Goal: Check status: Check status

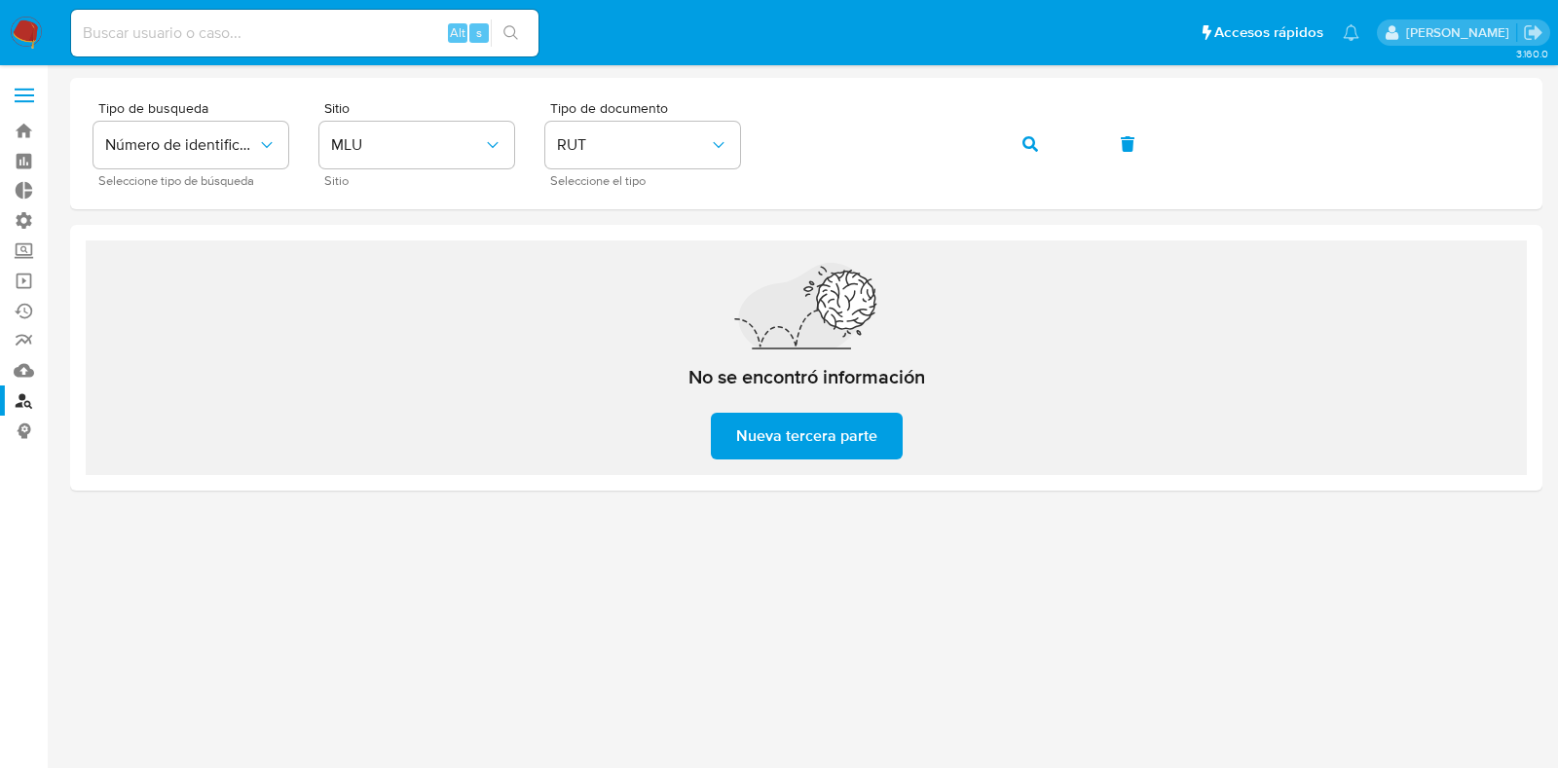
click at [28, 31] on img at bounding box center [26, 33] width 33 height 33
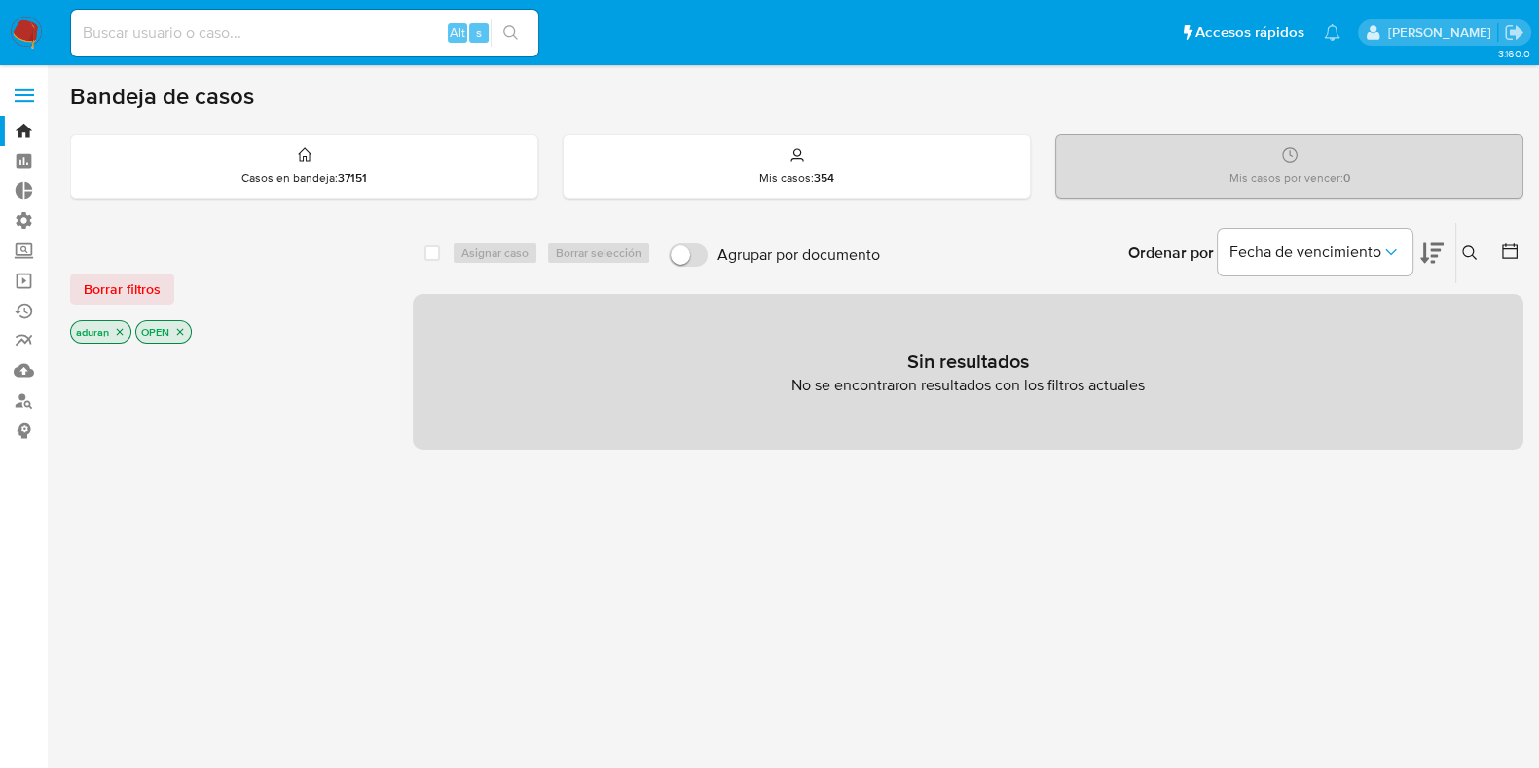
click at [251, 57] on div "Alt s" at bounding box center [304, 33] width 467 height 55
click at [234, 35] on input at bounding box center [304, 32] width 467 height 25
paste input "208254675"
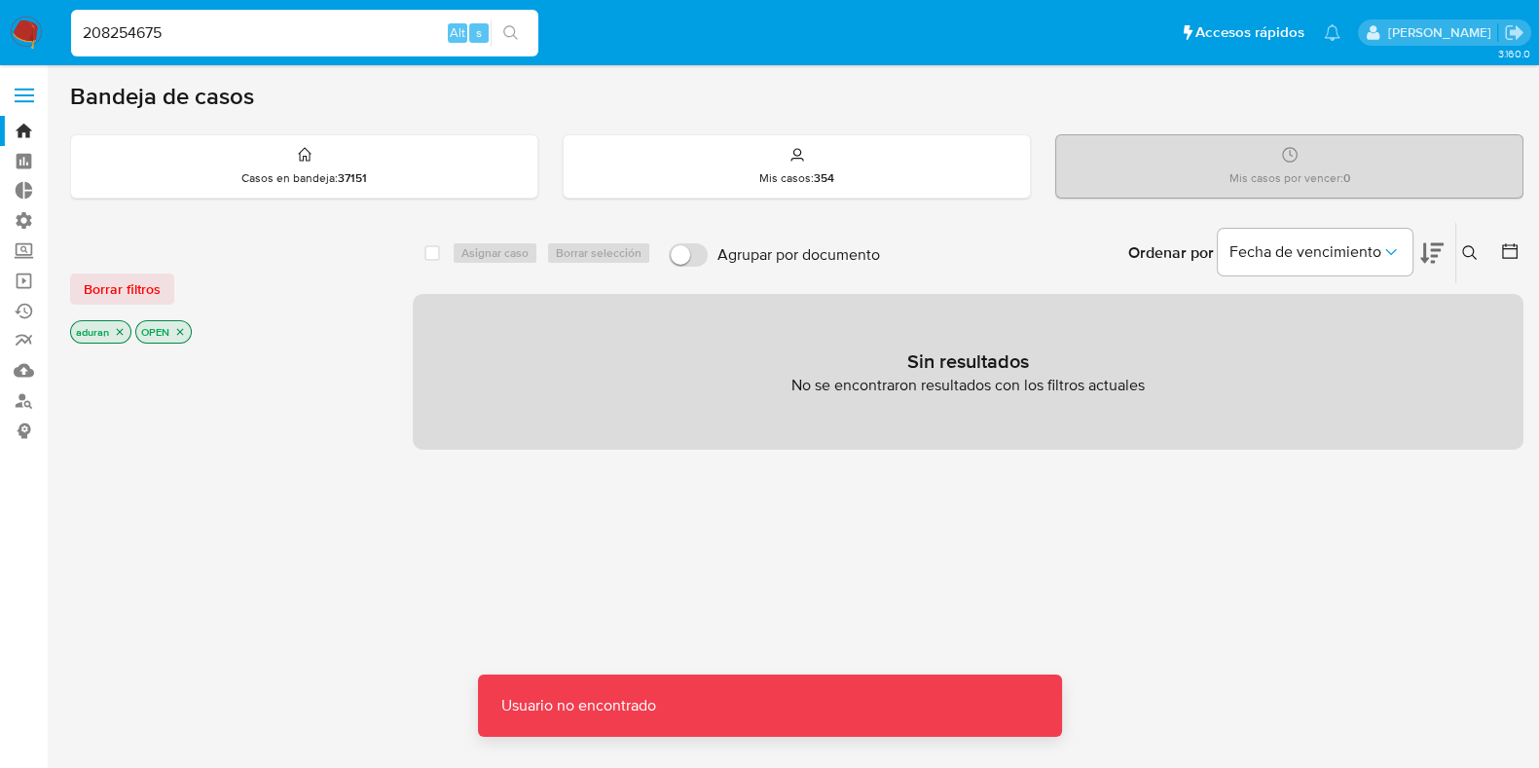
click at [234, 35] on input "208254675" at bounding box center [304, 32] width 467 height 25
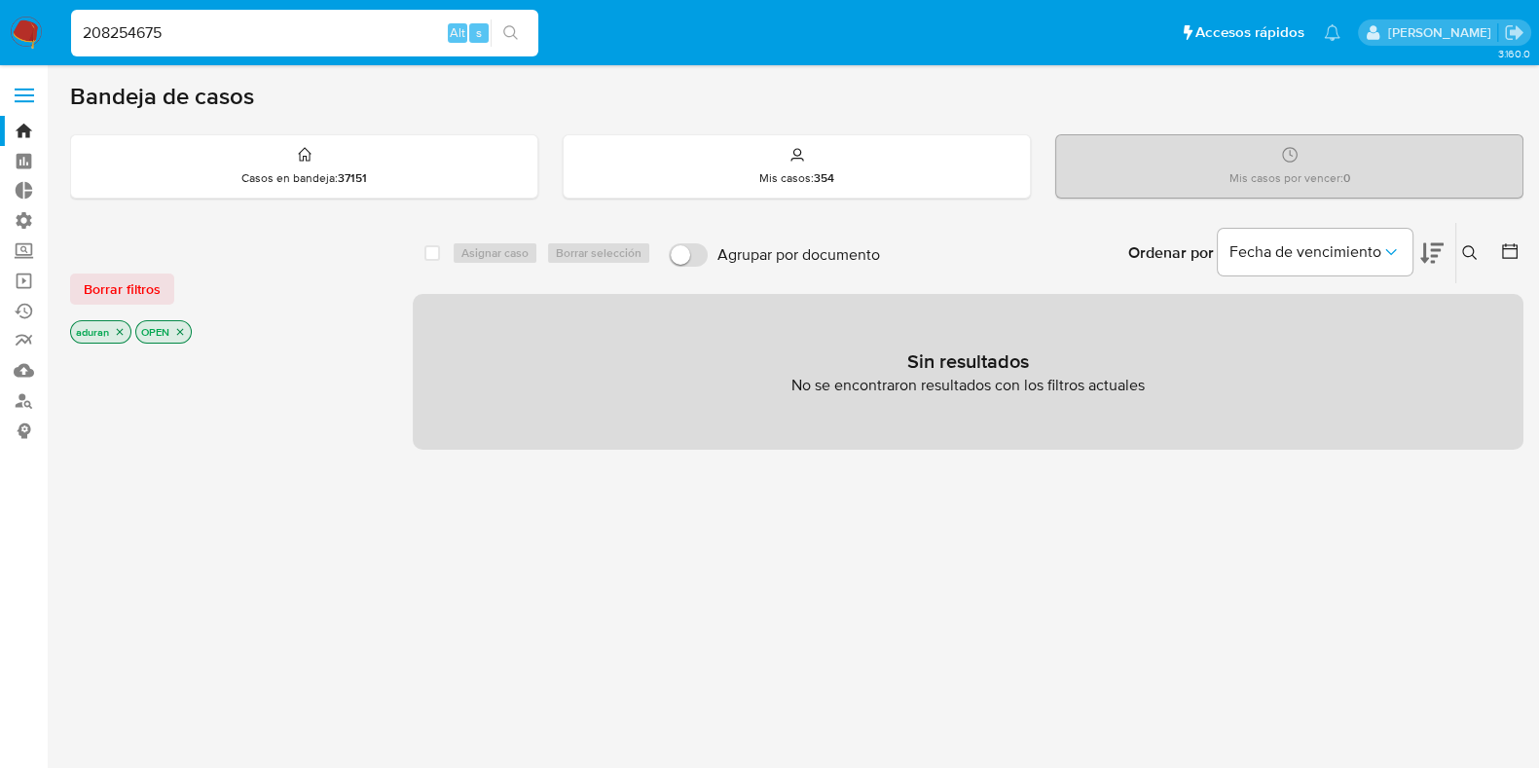
type input "208254675"
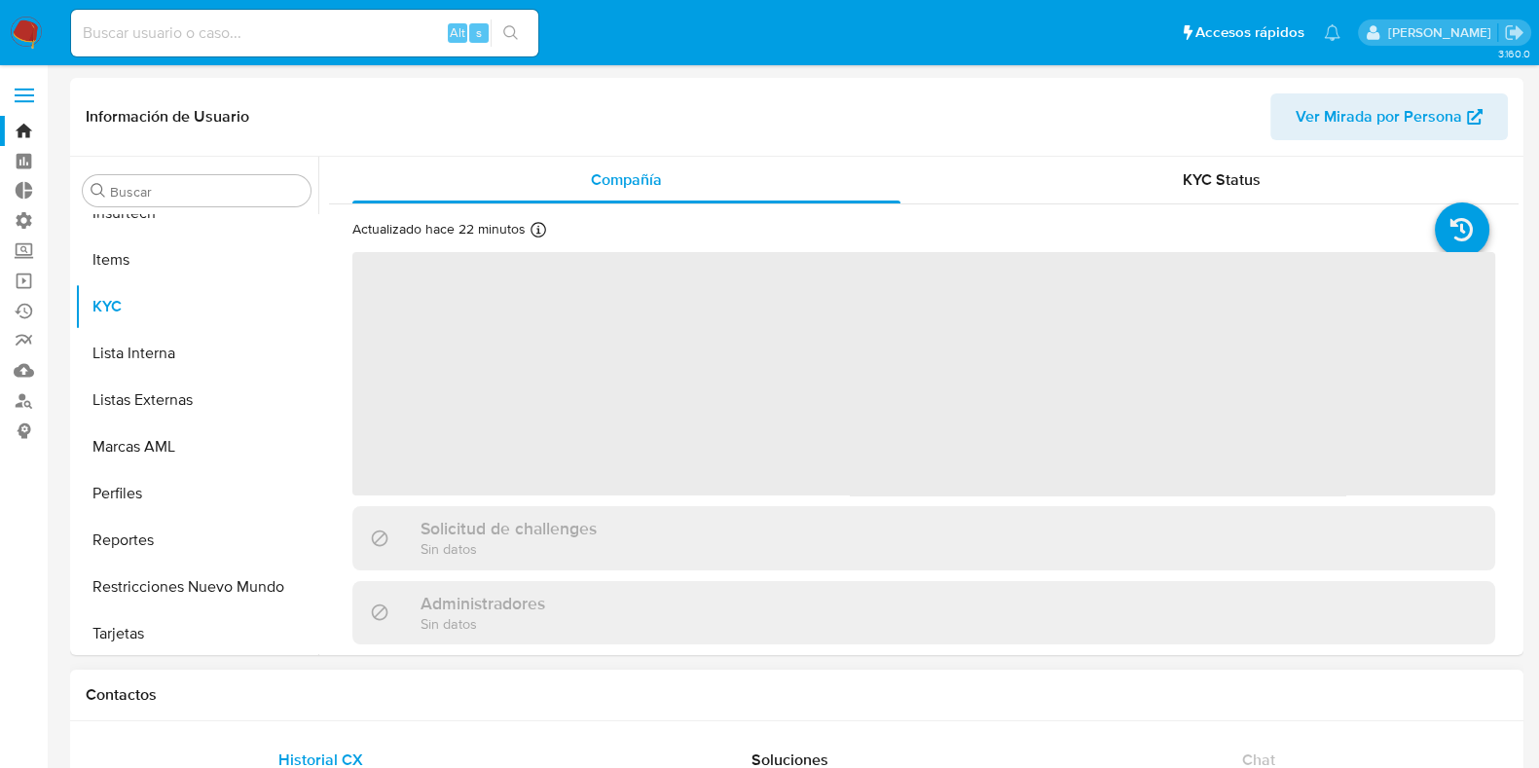
scroll to position [869, 0]
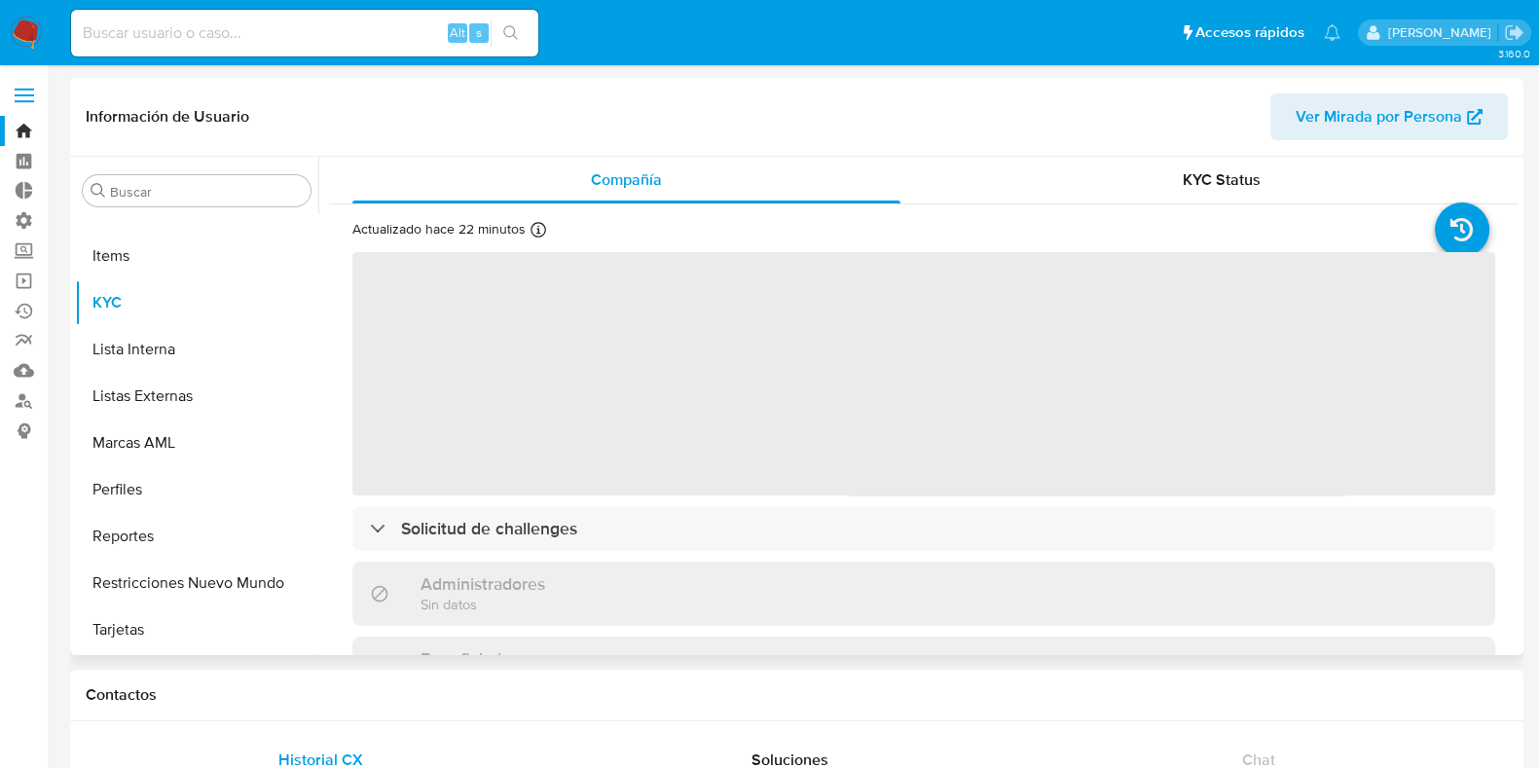
select select "10"
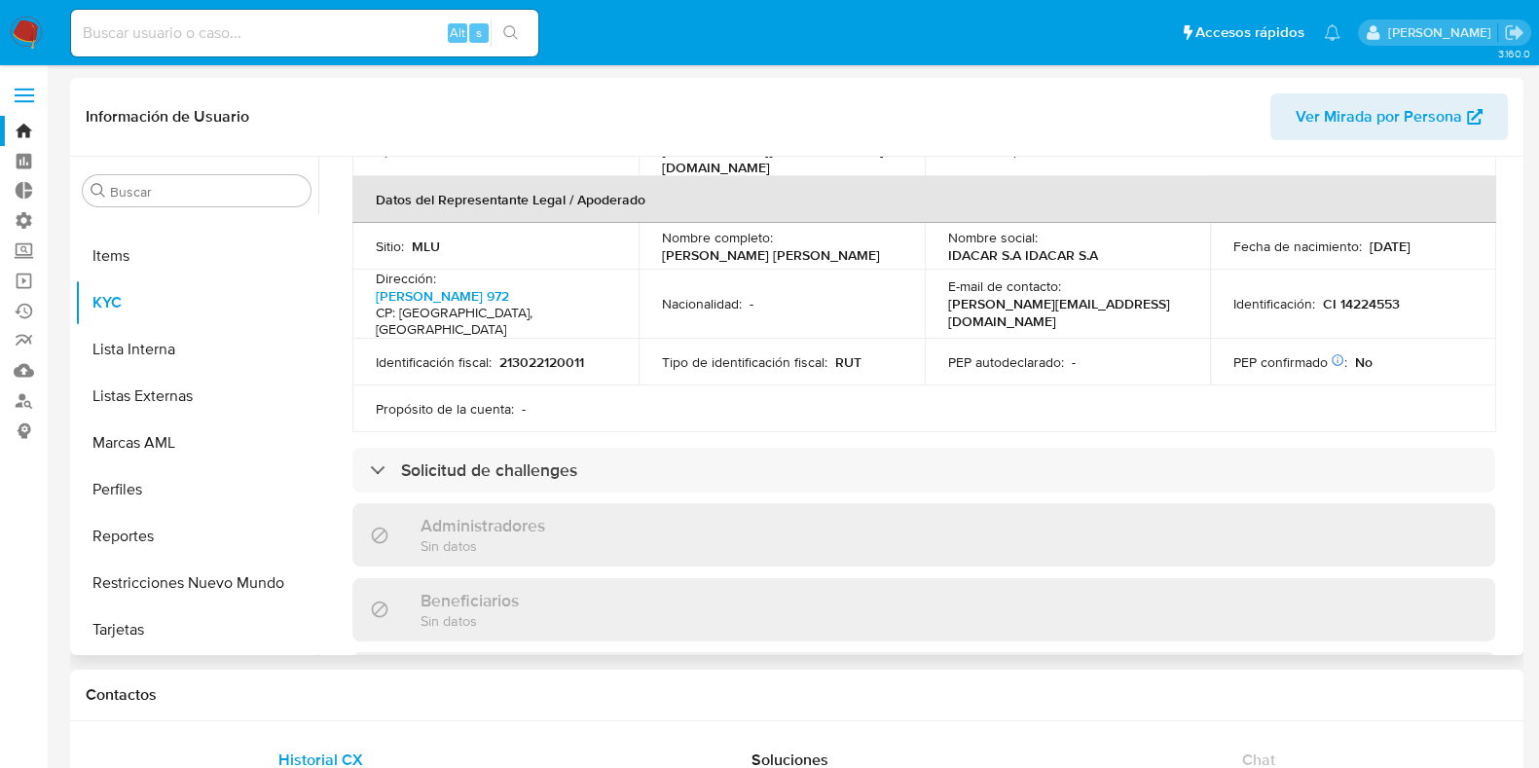
scroll to position [608, 0]
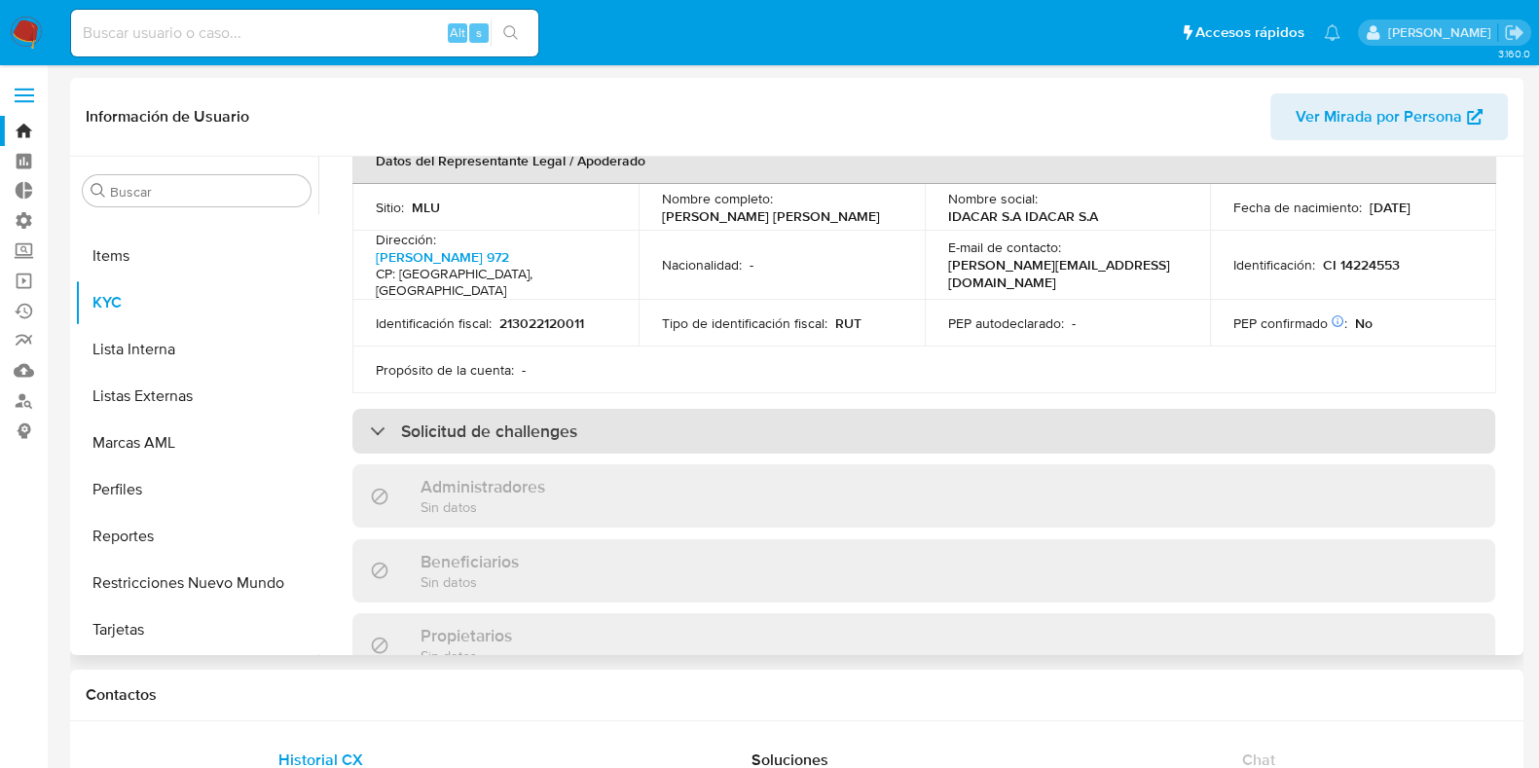
click at [648, 443] on div "Solicitud de challenges" at bounding box center [923, 431] width 1143 height 45
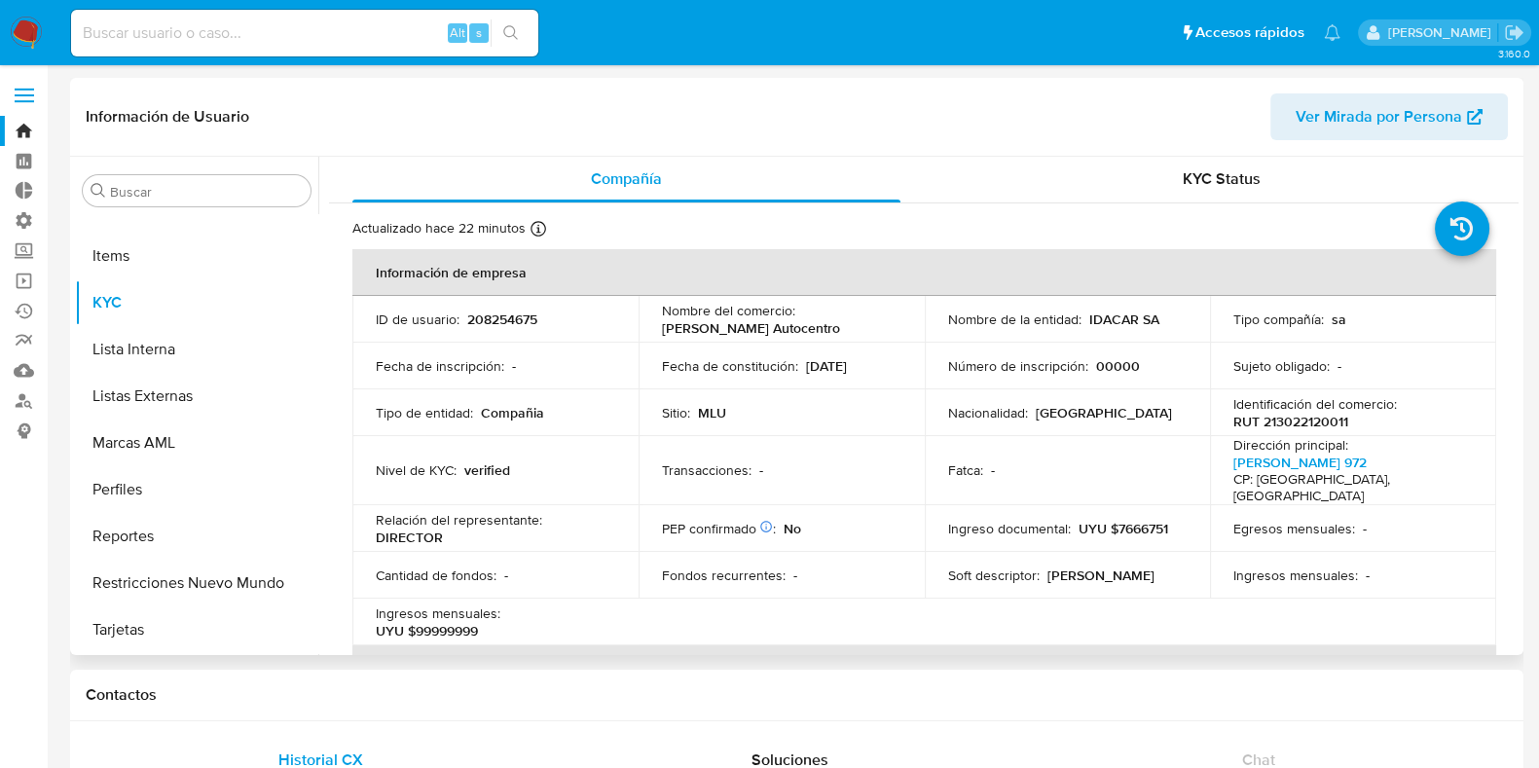
scroll to position [0, 0]
click at [1158, 182] on div "KYC Status" at bounding box center [1221, 180] width 548 height 47
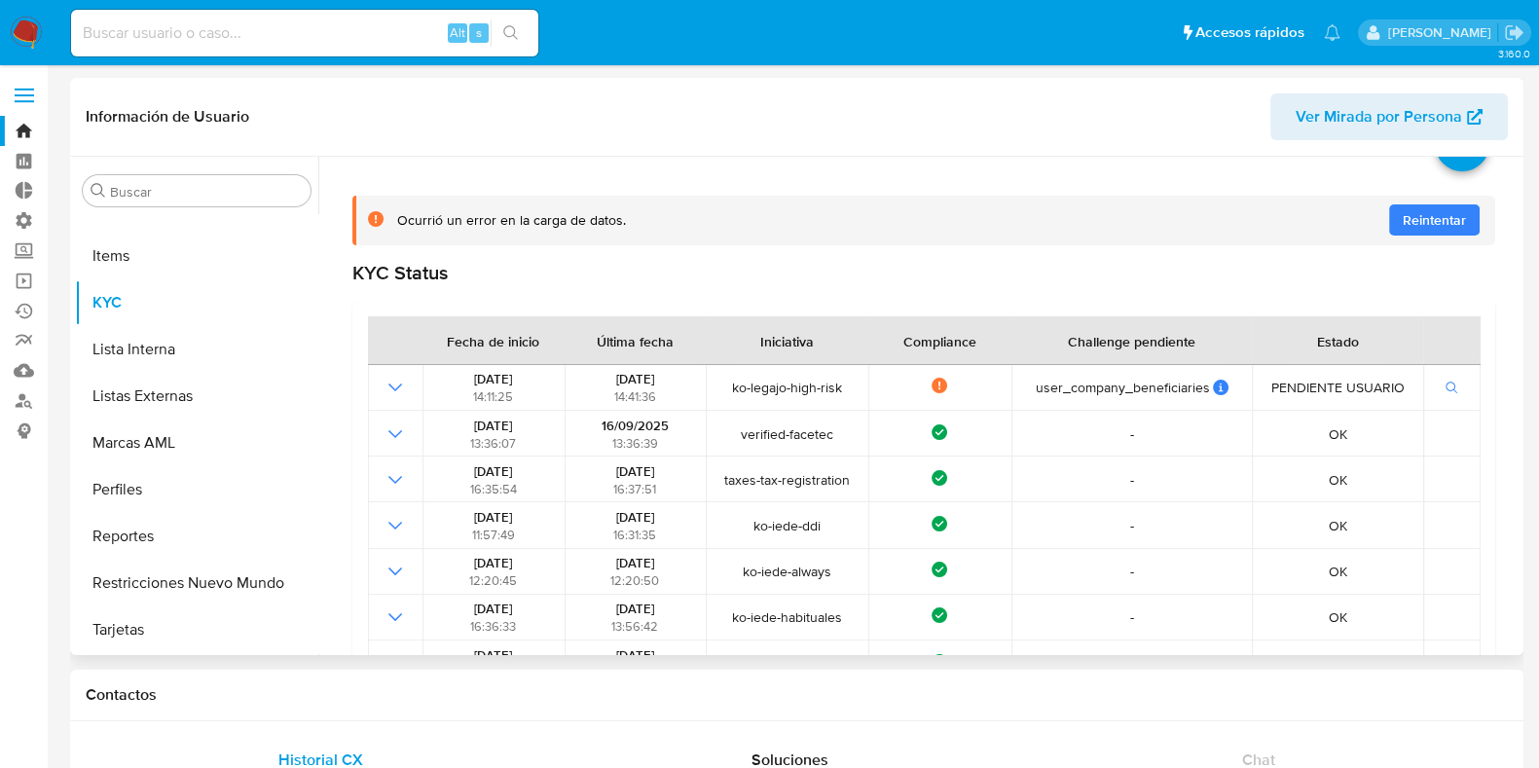
scroll to position [121, 0]
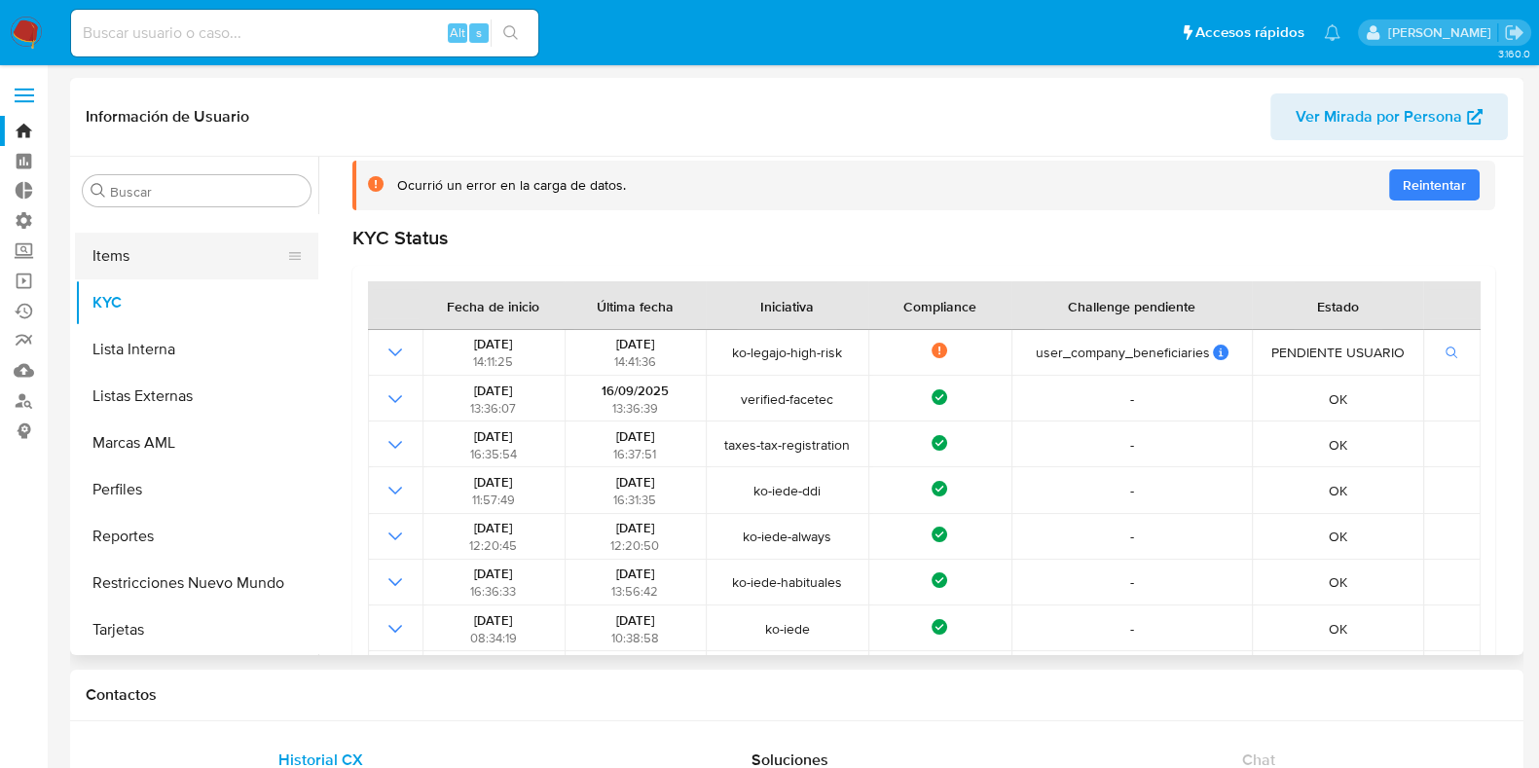
drag, startPoint x: 5, startPoint y: 592, endPoint x: 189, endPoint y: 270, distance: 371.1
drag, startPoint x: 24, startPoint y: 470, endPoint x: 34, endPoint y: 474, distance: 10.5
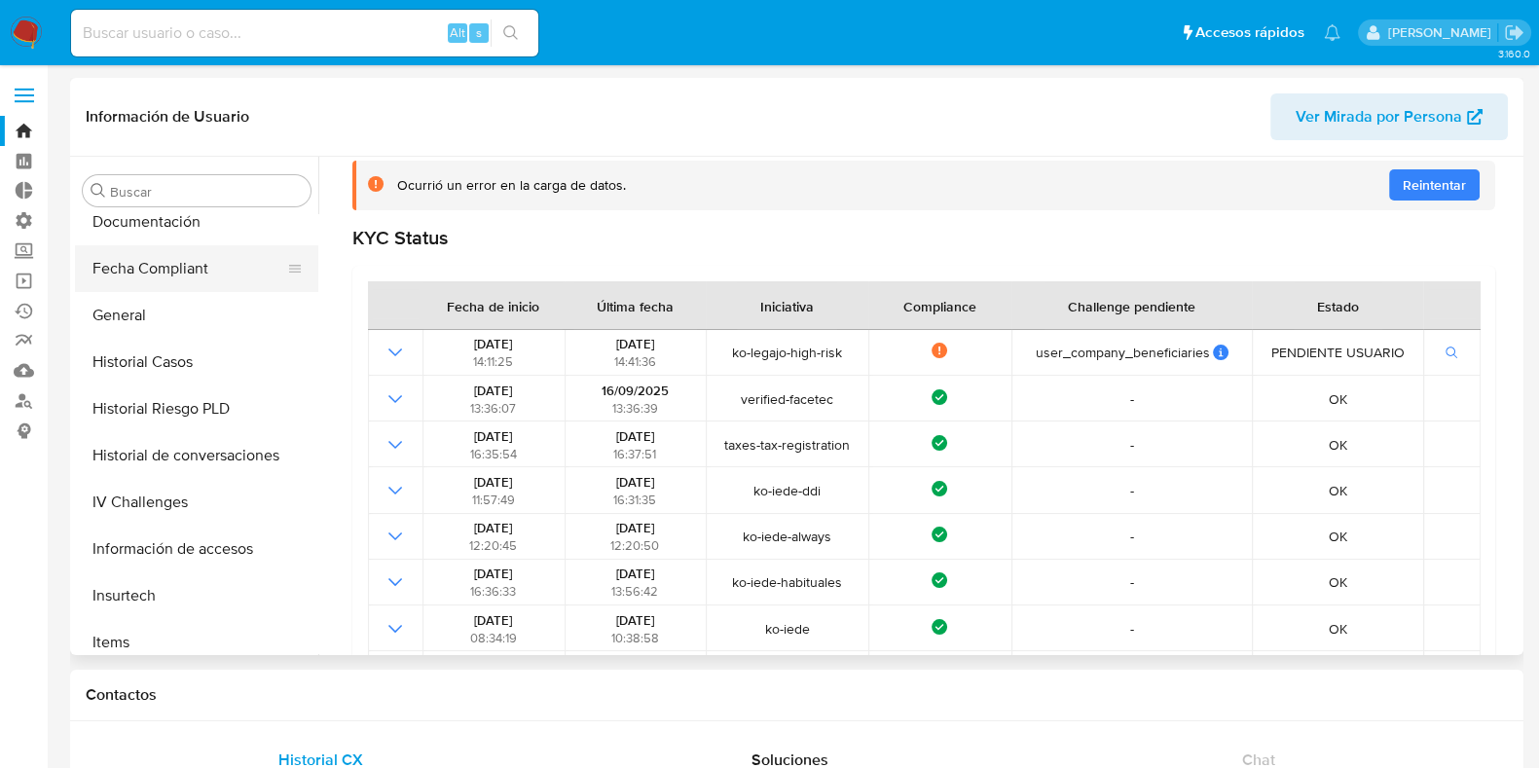
scroll to position [383, 0]
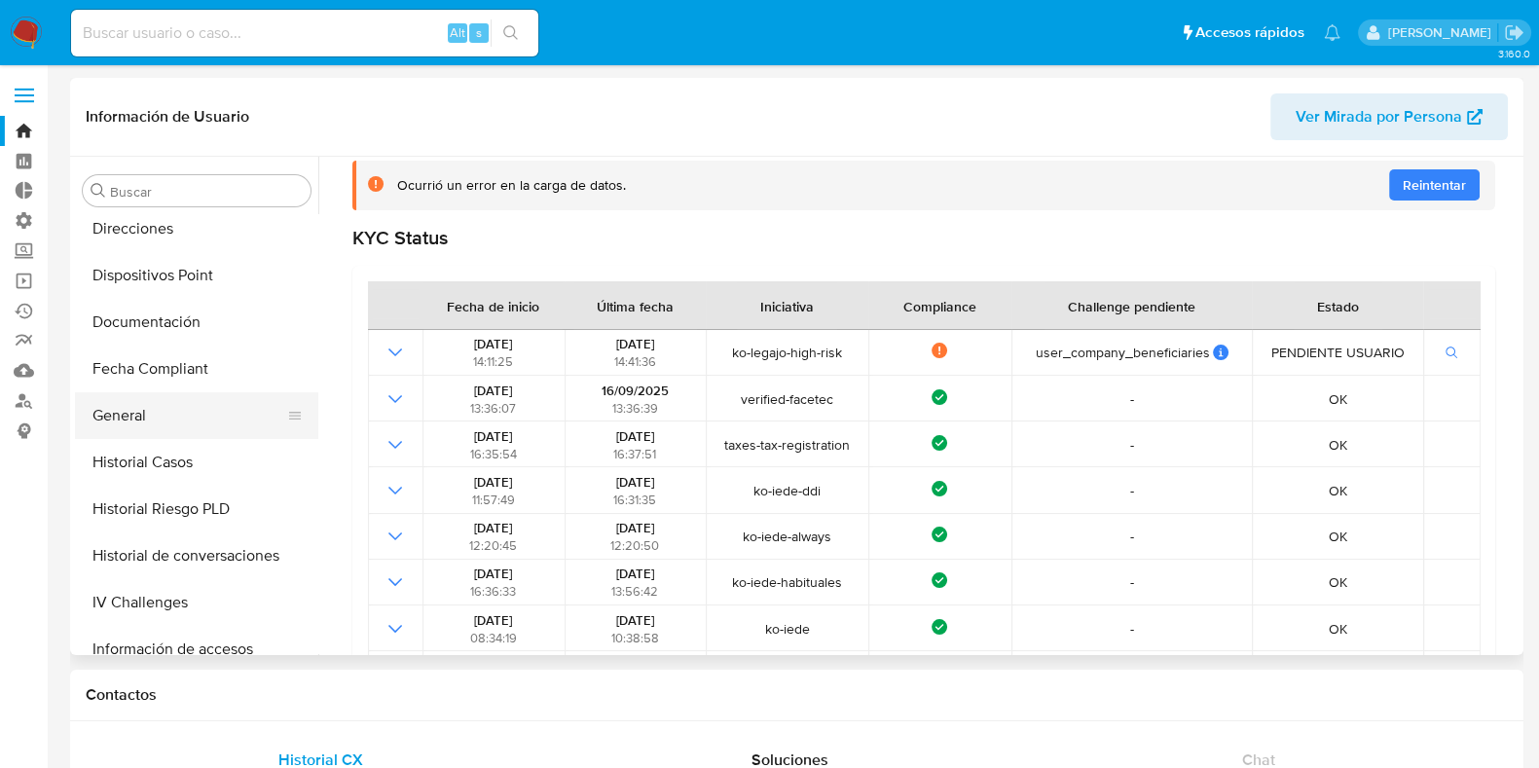
click at [162, 414] on button "General" at bounding box center [189, 415] width 228 height 47
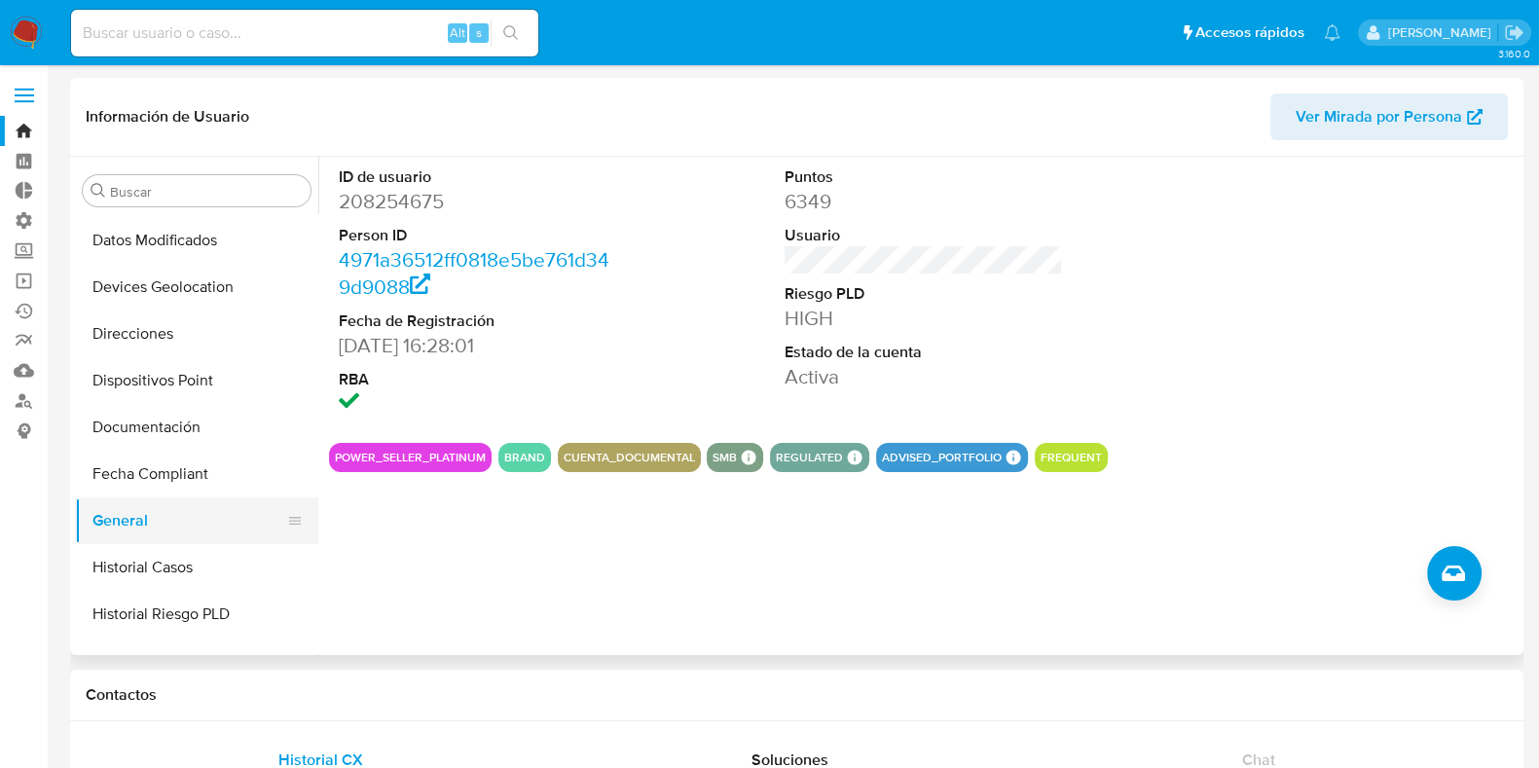
scroll to position [277, 0]
click at [188, 432] on button "Documentación" at bounding box center [189, 427] width 228 height 47
